Goal: Information Seeking & Learning: Learn about a topic

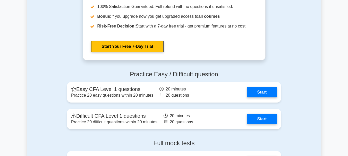
scroll to position [609, 0]
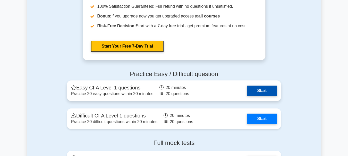
click at [258, 90] on link "Start" at bounding box center [262, 91] width 30 height 10
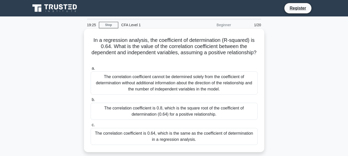
click at [164, 113] on div "The correlation coefficient is 0.8, which is the square root of the coefficient…" at bounding box center [174, 111] width 167 height 17
click at [91, 102] on input "b. The correlation coefficient is 0.8, which is the square root of the coeffici…" at bounding box center [91, 99] width 0 height 3
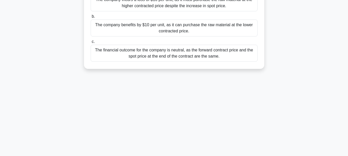
scroll to position [19, 0]
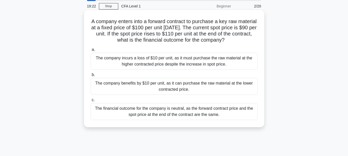
click at [92, 77] on span "b." at bounding box center [93, 75] width 3 height 4
click at [91, 77] on input "b. The company benefits by $10 per unit, as it can purchase the raw material at…" at bounding box center [91, 74] width 0 height 3
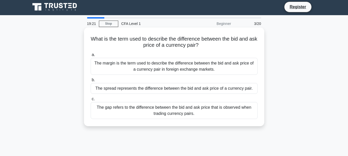
scroll to position [0, 0]
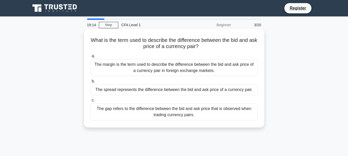
click at [159, 69] on div "The margin is the term used to describe the difference between the bid and ask …" at bounding box center [174, 67] width 167 height 17
click at [91, 58] on input "a. The margin is the term used to describe the difference between the bid and a…" at bounding box center [91, 56] width 0 height 3
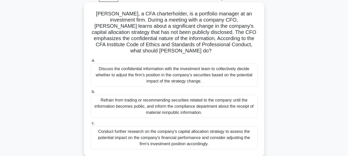
scroll to position [51, 0]
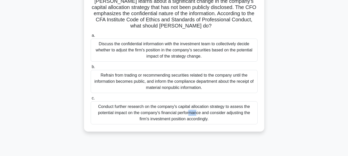
click at [147, 101] on div "Conduct further research on the company's capital allocation strategy to assess…" at bounding box center [174, 112] width 167 height 23
click at [104, 101] on div "Conduct further research on the company's capital allocation strategy to assess…" at bounding box center [174, 112] width 167 height 23
click at [91, 100] on input "c. Conduct further research on the company's capital allocation strategy to ass…" at bounding box center [91, 98] width 0 height 3
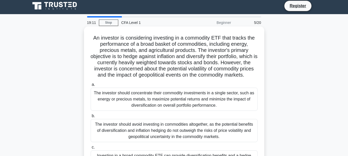
scroll to position [0, 0]
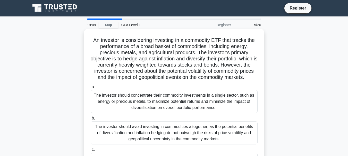
click at [117, 135] on div "The investor should avoid investing in commodities altogether, as the potential…" at bounding box center [174, 132] width 167 height 23
click at [91, 120] on input "b. The investor should avoid investing in commodities altogether, as the potent…" at bounding box center [91, 118] width 0 height 3
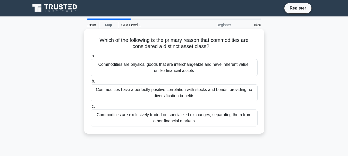
click at [122, 123] on div "Commodities are exclusively traded on specialized exchanges, separating them fr…" at bounding box center [174, 118] width 167 height 17
click at [91, 108] on input "c. Commodities are exclusively traded on specialized exchanges, separating them…" at bounding box center [91, 106] width 0 height 3
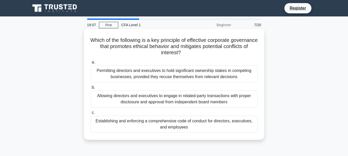
click at [148, 76] on div "Permitting directors and executives to hold significant ownership stakes in com…" at bounding box center [174, 73] width 167 height 17
click at [91, 64] on input "a. Permitting directors and executives to hold significant ownership stakes in …" at bounding box center [91, 62] width 0 height 3
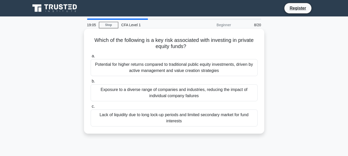
click at [132, 117] on div "Lack of liquidity due to long lock-up periods and limited secondary market for …" at bounding box center [174, 118] width 167 height 17
click at [91, 108] on input "c. Lack of liquidity due to long lock-up periods and limited secondary market f…" at bounding box center [91, 106] width 0 height 3
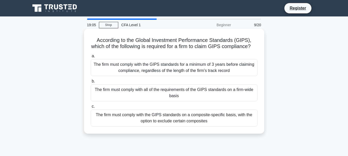
click at [129, 97] on div "The firm must comply with all of the requirements of the GIPS standards on a fi…" at bounding box center [174, 92] width 167 height 17
click at [91, 83] on input "b. The firm must comply with all of the requirements of the GIPS standards on a…" at bounding box center [91, 81] width 0 height 3
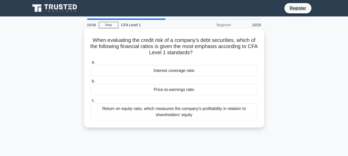
click at [126, 72] on div "Interest coverage ratio" at bounding box center [174, 70] width 167 height 11
click at [91, 64] on input "a. Interest coverage ratio" at bounding box center [91, 62] width 0 height 3
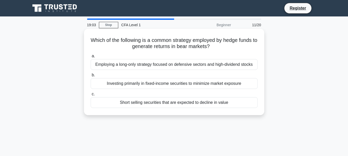
click at [134, 106] on div "Short selling securities that are expected to decline in value" at bounding box center [174, 102] width 167 height 11
click at [91, 96] on input "c. Short selling securities that are expected to decline in value" at bounding box center [91, 94] width 0 height 3
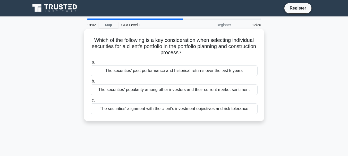
click at [150, 74] on div "The securities' past performance and historical returns over the last 5 years" at bounding box center [174, 70] width 167 height 11
click at [91, 64] on input "a. The securities' past performance and historical returns over the last 5 years" at bounding box center [91, 62] width 0 height 3
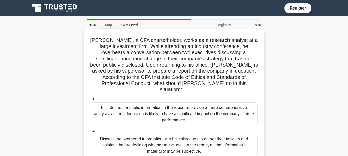
click at [144, 111] on div "Include the nonpublic information in the report to provide a more comprehensive…" at bounding box center [174, 113] width 167 height 23
click at [91, 101] on input "a. Include the nonpublic information in the report to provide a more comprehens…" at bounding box center [91, 99] width 0 height 3
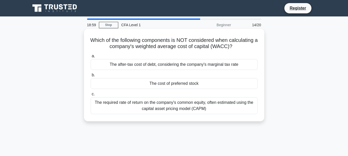
click at [145, 105] on div "The required rate of return on the company's common equity, often estimated usi…" at bounding box center [174, 105] width 167 height 17
click at [91, 96] on input "c. The required rate of return on the company's common equity, often estimated …" at bounding box center [91, 94] width 0 height 3
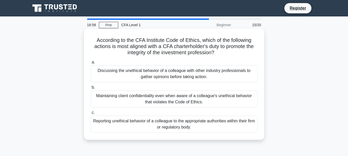
click at [143, 100] on div "Maintaining client confidentiality even when aware of a colleague's unethical b…" at bounding box center [174, 99] width 167 height 17
click at [91, 89] on input "b. Maintaining client confidentiality even when aware of a colleague's unethica…" at bounding box center [91, 87] width 0 height 3
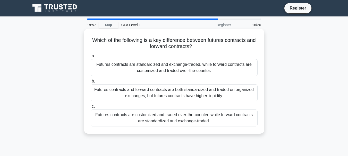
click at [138, 116] on div "Futures contracts are customized and traded over-the-counter, while forward con…" at bounding box center [174, 118] width 167 height 17
click at [91, 108] on input "c. Futures contracts are customized and traded over-the-counter, while forward …" at bounding box center [91, 106] width 0 height 3
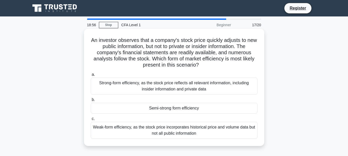
click at [140, 91] on div "Strong-form efficiency, as the stock price reflects all relevant information, i…" at bounding box center [174, 86] width 167 height 17
click at [91, 76] on input "a. Strong-form efficiency, as the stock price reflects all relevant information…" at bounding box center [91, 74] width 0 height 3
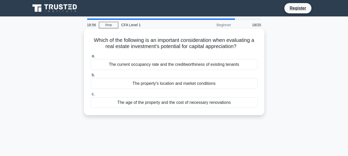
click at [145, 105] on div "The age of the property and the cost of necessary renovations" at bounding box center [174, 102] width 167 height 11
click at [91, 96] on input "c. The age of the property and the cost of necessary renovations" at bounding box center [91, 94] width 0 height 3
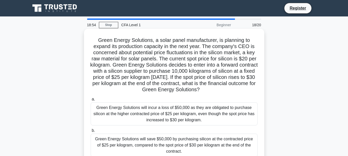
click at [135, 113] on div "Green Energy Solutions will incur a loss of $50,000 as they are obligated to pu…" at bounding box center [174, 113] width 167 height 23
click at [103, 112] on div "Green Energy Solutions will incur a loss of $50,000 as they are obligated to pu…" at bounding box center [174, 113] width 167 height 23
click at [91, 101] on input "a. Green Energy Solutions will incur a loss of $50,000 as they are obligated to…" at bounding box center [91, 99] width 0 height 3
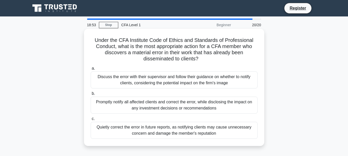
click at [122, 108] on div "Promptly notify all affected clients and correct the error, while disclosing th…" at bounding box center [174, 105] width 167 height 17
click at [91, 95] on input "b. Promptly notify all affected clients and correct the error, while disclosing…" at bounding box center [91, 93] width 0 height 3
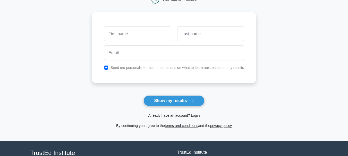
scroll to position [51, 0]
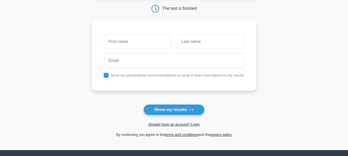
click at [107, 75] on input "checkbox" at bounding box center [106, 75] width 4 height 4
checkbox input "false"
click at [130, 45] on input "text" at bounding box center [137, 41] width 67 height 15
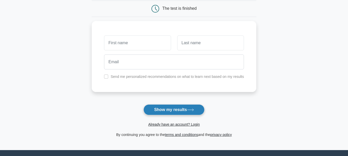
click at [167, 108] on button "Show my results" at bounding box center [173, 109] width 61 height 11
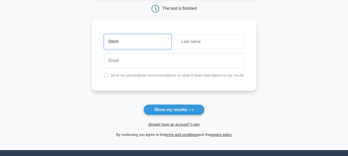
type input "Dilshi"
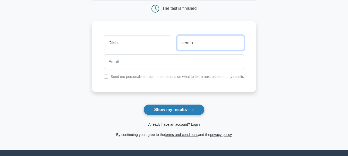
type input "verma"
drag, startPoint x: 162, startPoint y: 111, endPoint x: 160, endPoint y: 109, distance: 3.7
click at [162, 111] on button "Show my results" at bounding box center [173, 109] width 61 height 11
